Goal: Information Seeking & Learning: Learn about a topic

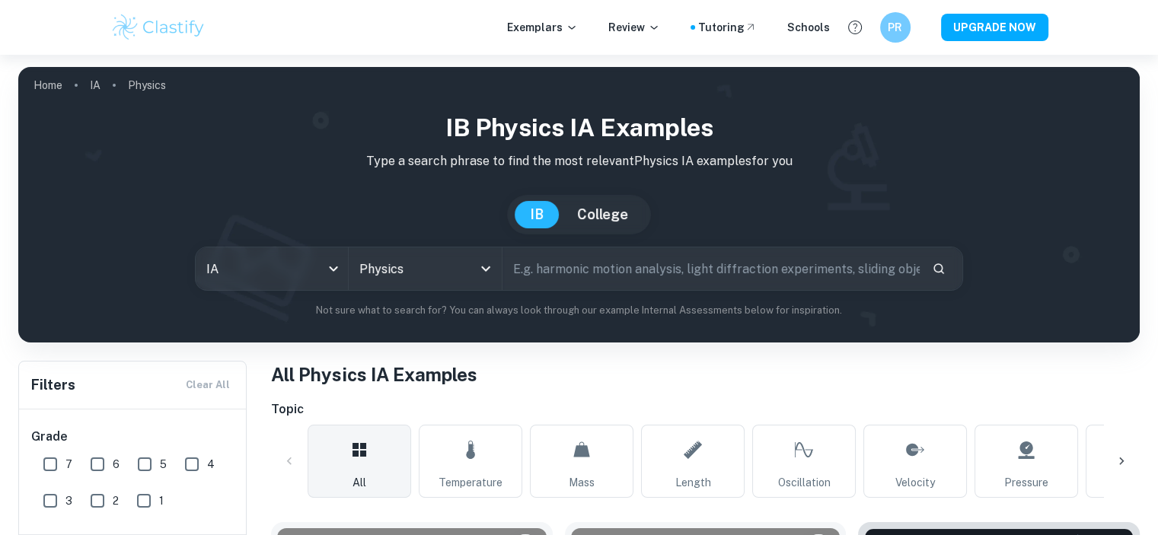
scroll to position [21, 0]
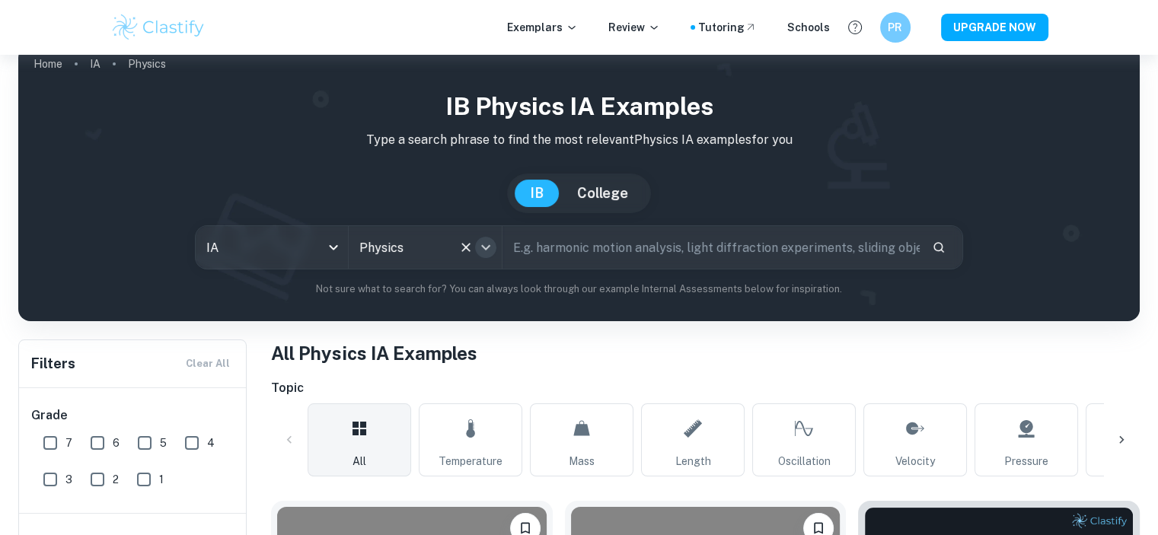
click at [477, 249] on icon "Open" at bounding box center [486, 247] width 18 height 18
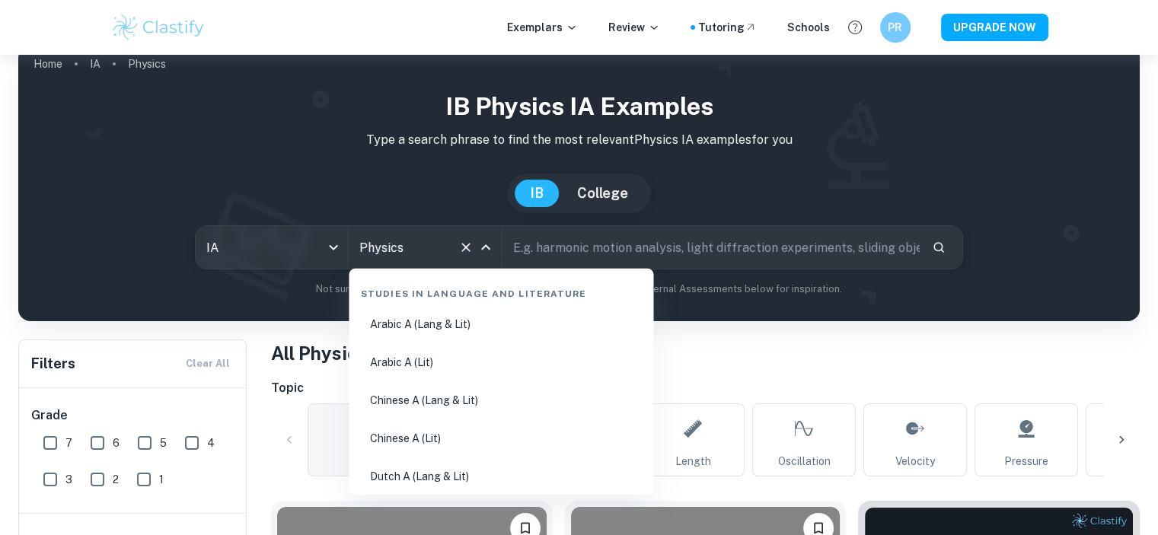
scroll to position [2376, 0]
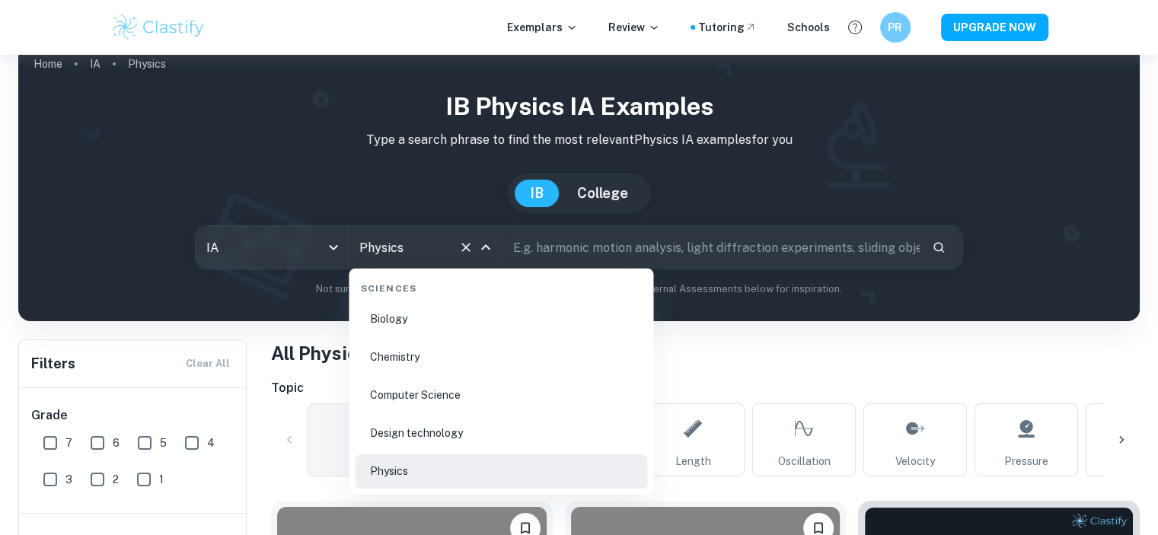
click at [404, 366] on li "Chemistry" at bounding box center [501, 357] width 292 height 35
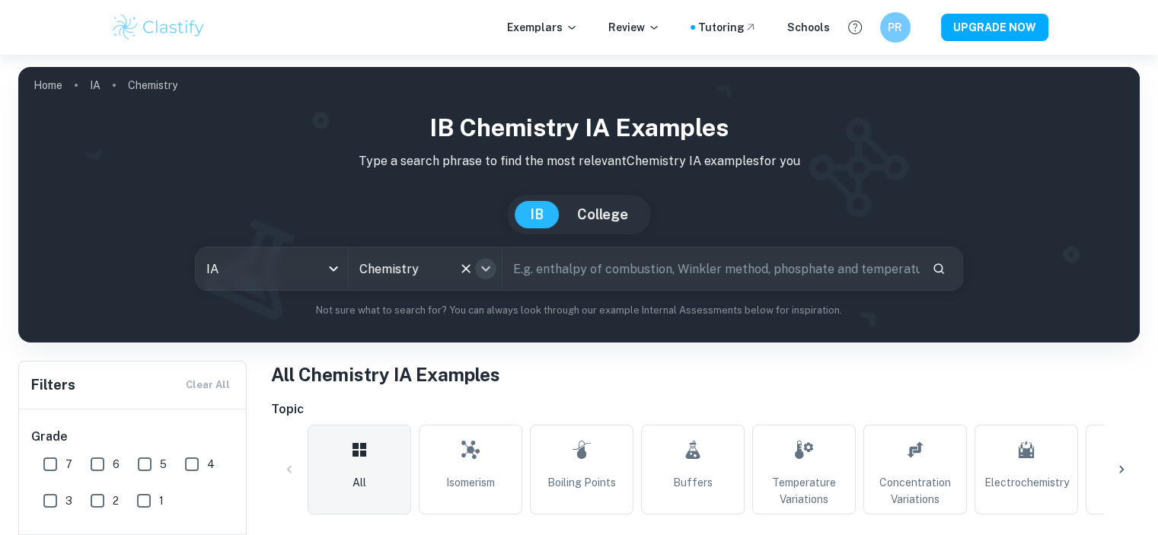
click at [488, 274] on icon "Open" at bounding box center [486, 269] width 18 height 18
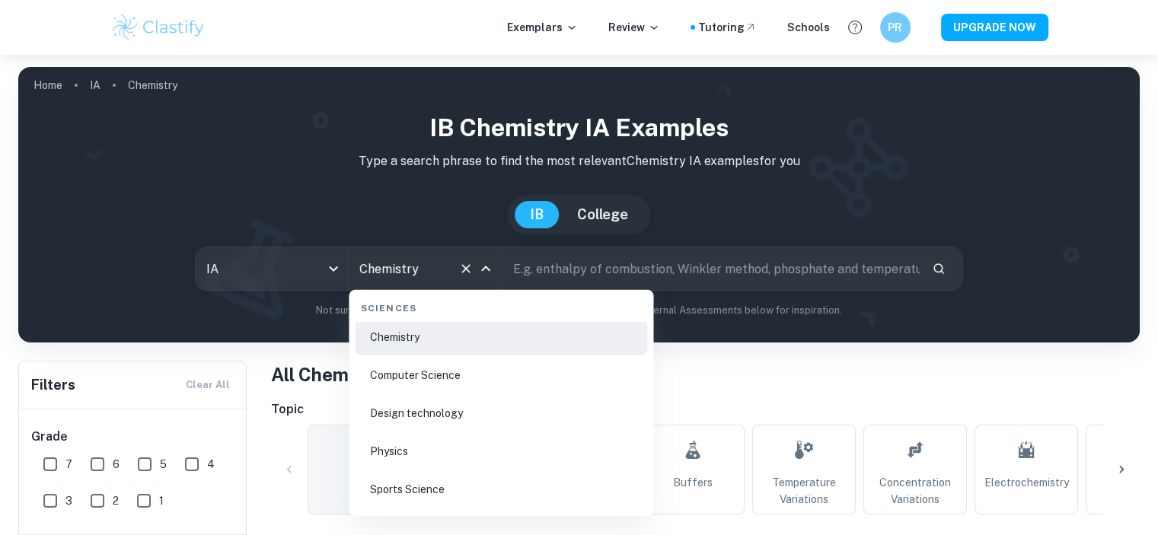
scroll to position [2439, 0]
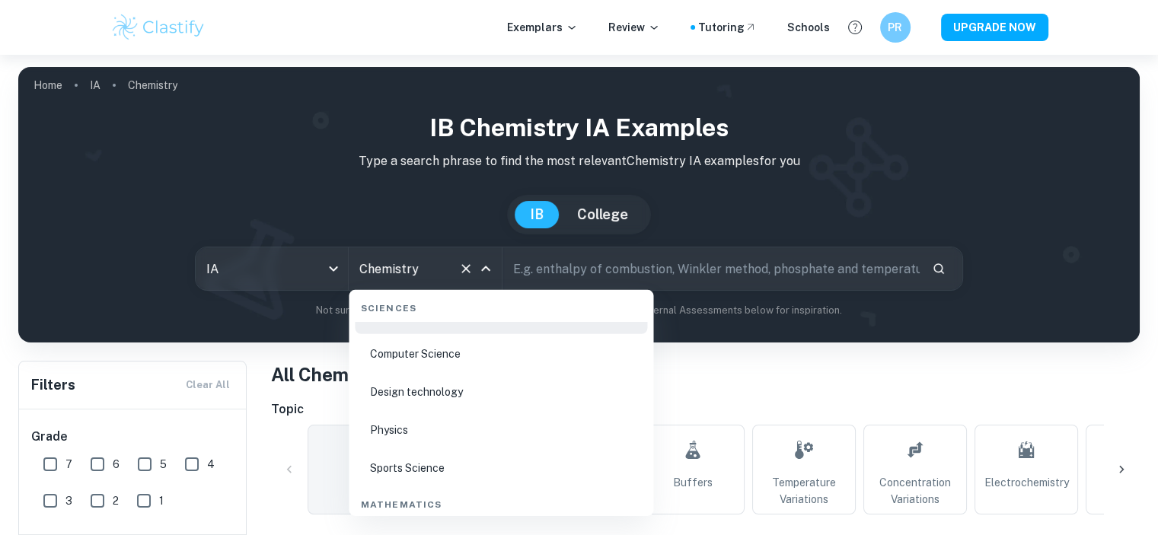
click at [427, 435] on li "Physics" at bounding box center [501, 431] width 292 height 35
type input "Physics"
